Goal: Task Accomplishment & Management: Use online tool/utility

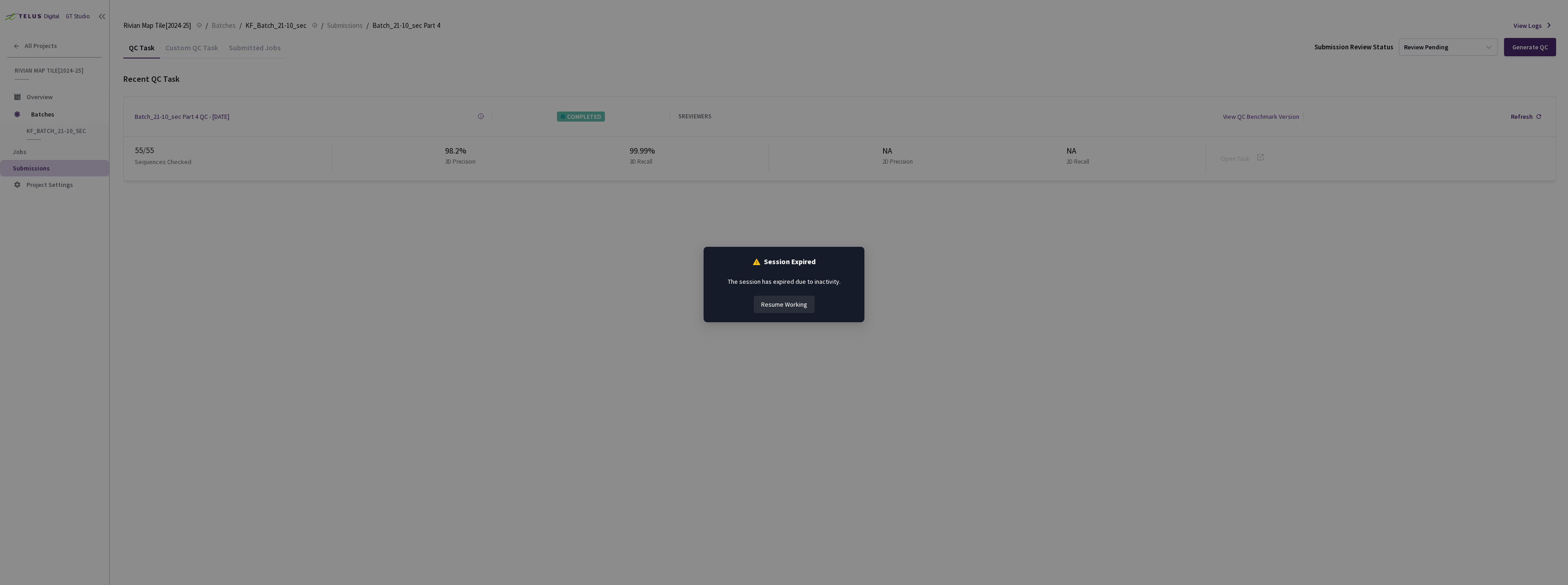
drag, startPoint x: 802, startPoint y: 303, endPoint x: 808, endPoint y: 300, distance: 6.7
click at [802, 301] on button "Resume Working" at bounding box center [784, 304] width 61 height 18
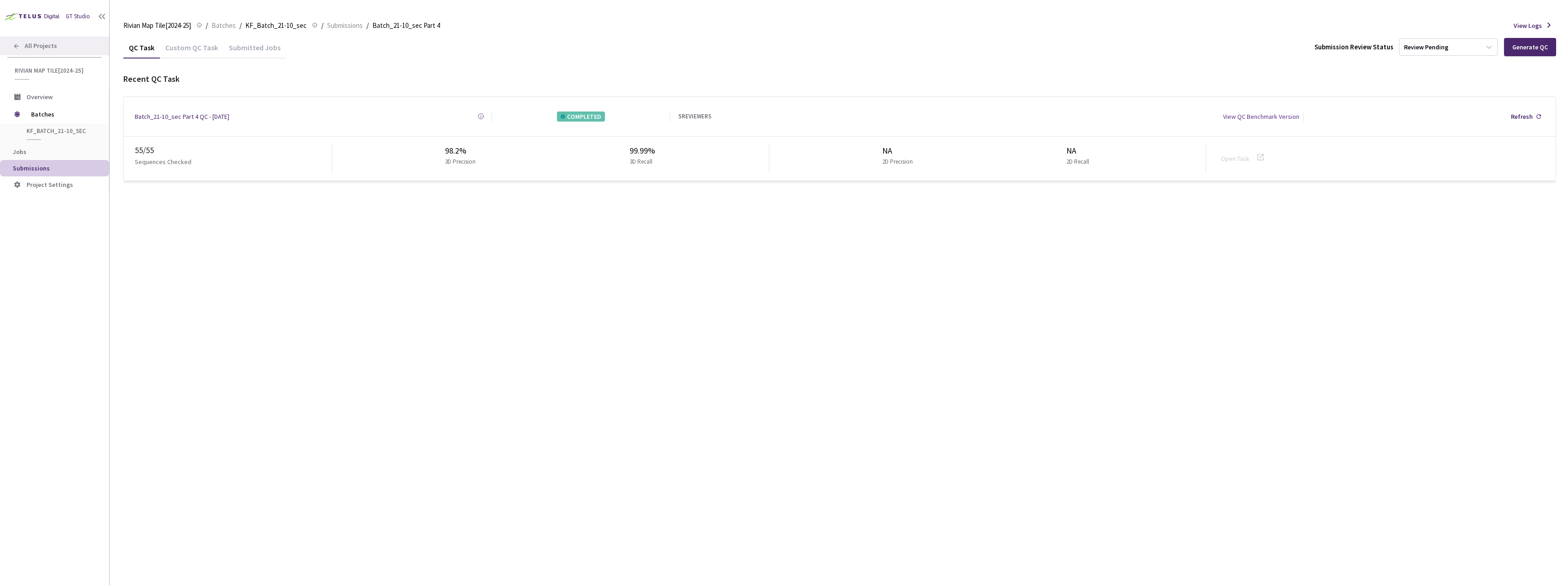
click at [51, 43] on span "All Projects" at bounding box center [41, 46] width 32 height 8
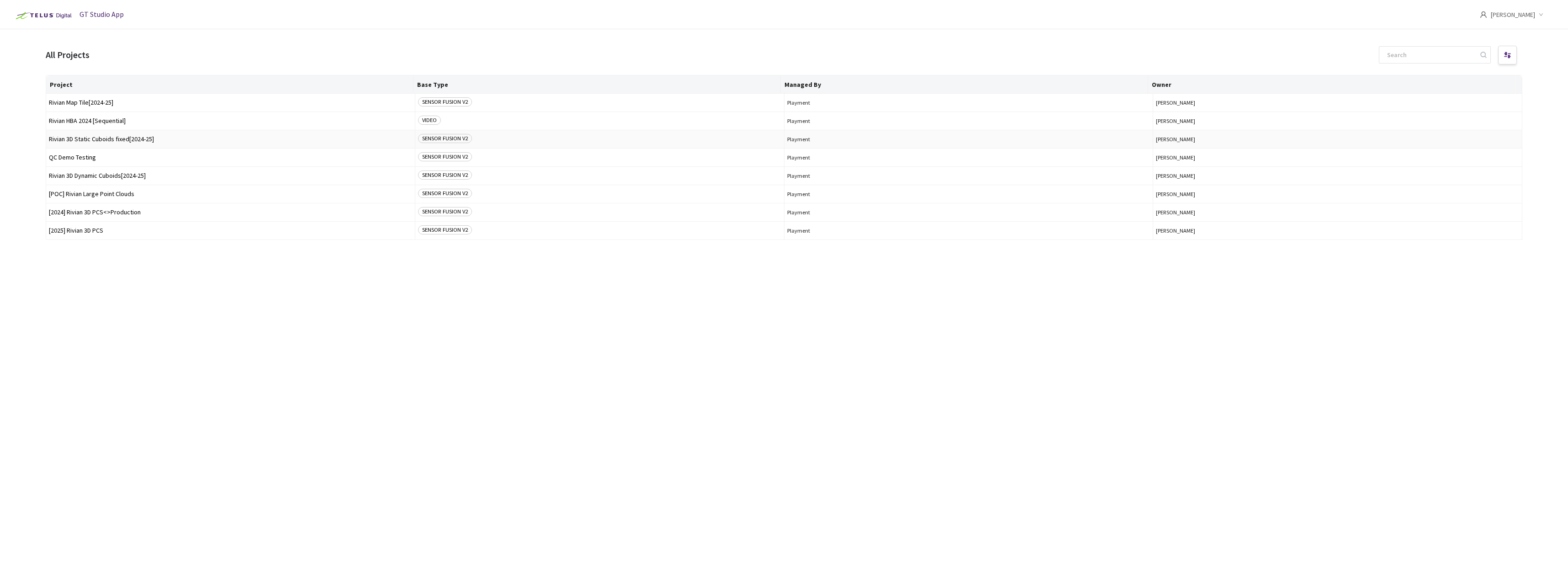
click at [117, 136] on span "Rivian 3D Static Cuboids fixed[2024-25]" at bounding box center [230, 139] width 363 height 7
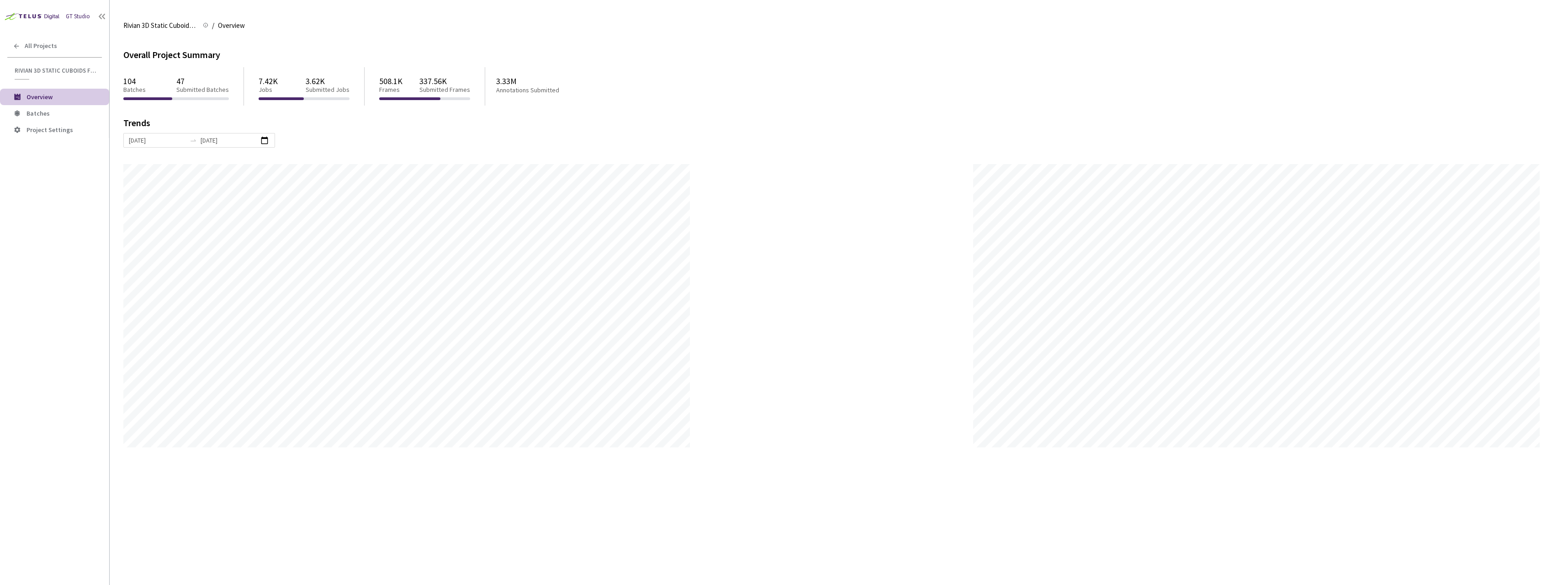
scroll to position [585, 1568]
click at [74, 114] on span "Batches" at bounding box center [65, 113] width 75 height 8
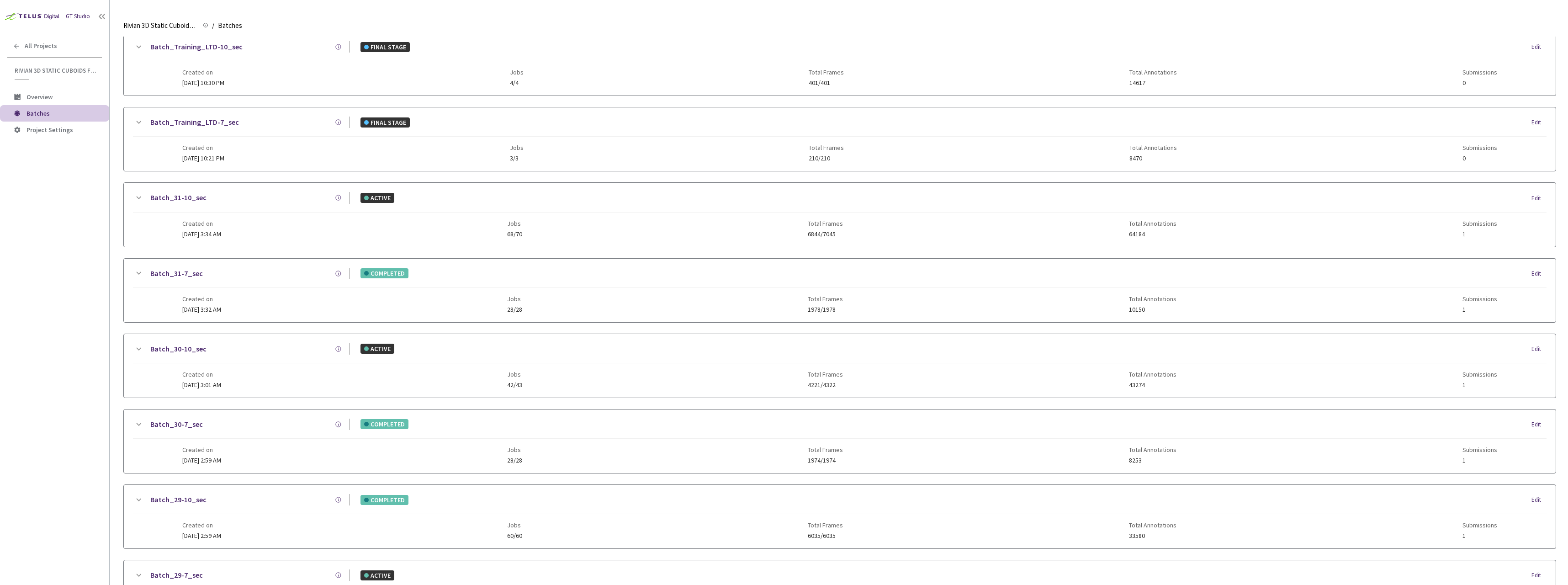
scroll to position [320, 0]
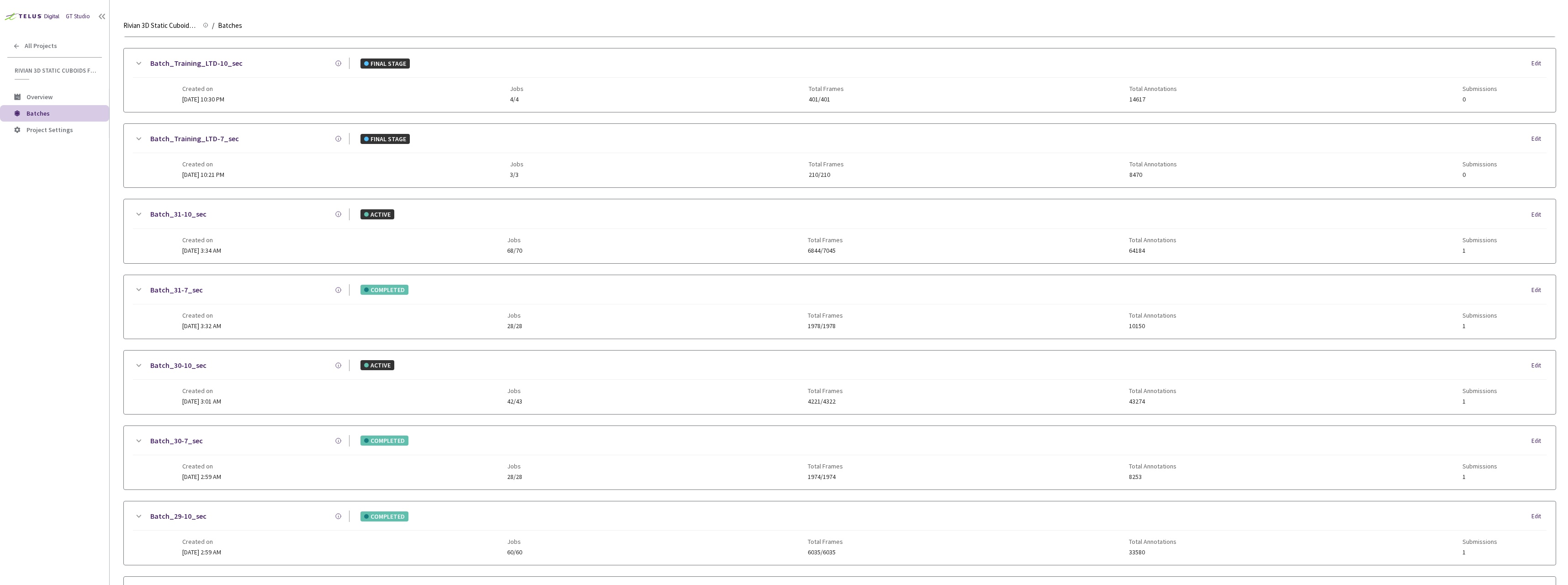
click at [221, 253] on span "[DATE] 3:34 AM" at bounding box center [201, 251] width 39 height 9
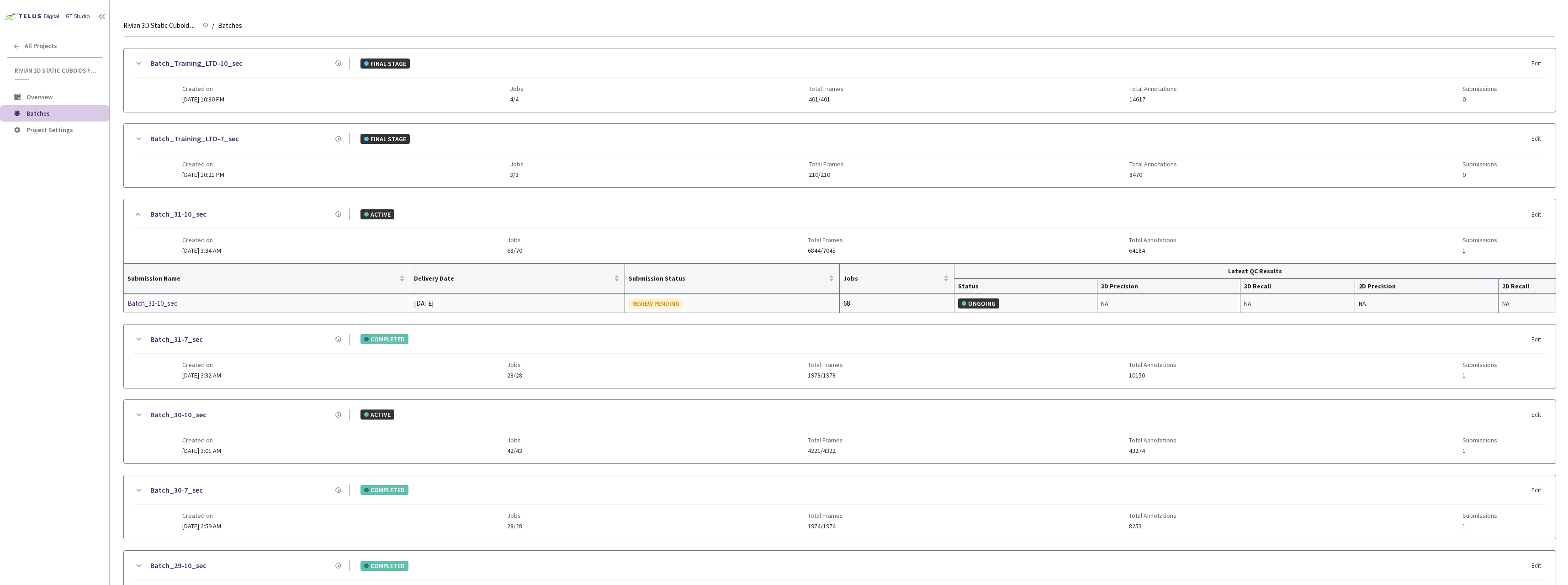
click at [170, 301] on div "Batch_31-10_sec" at bounding box center [175, 303] width 97 height 11
